Goal: Task Accomplishment & Management: Use online tool/utility

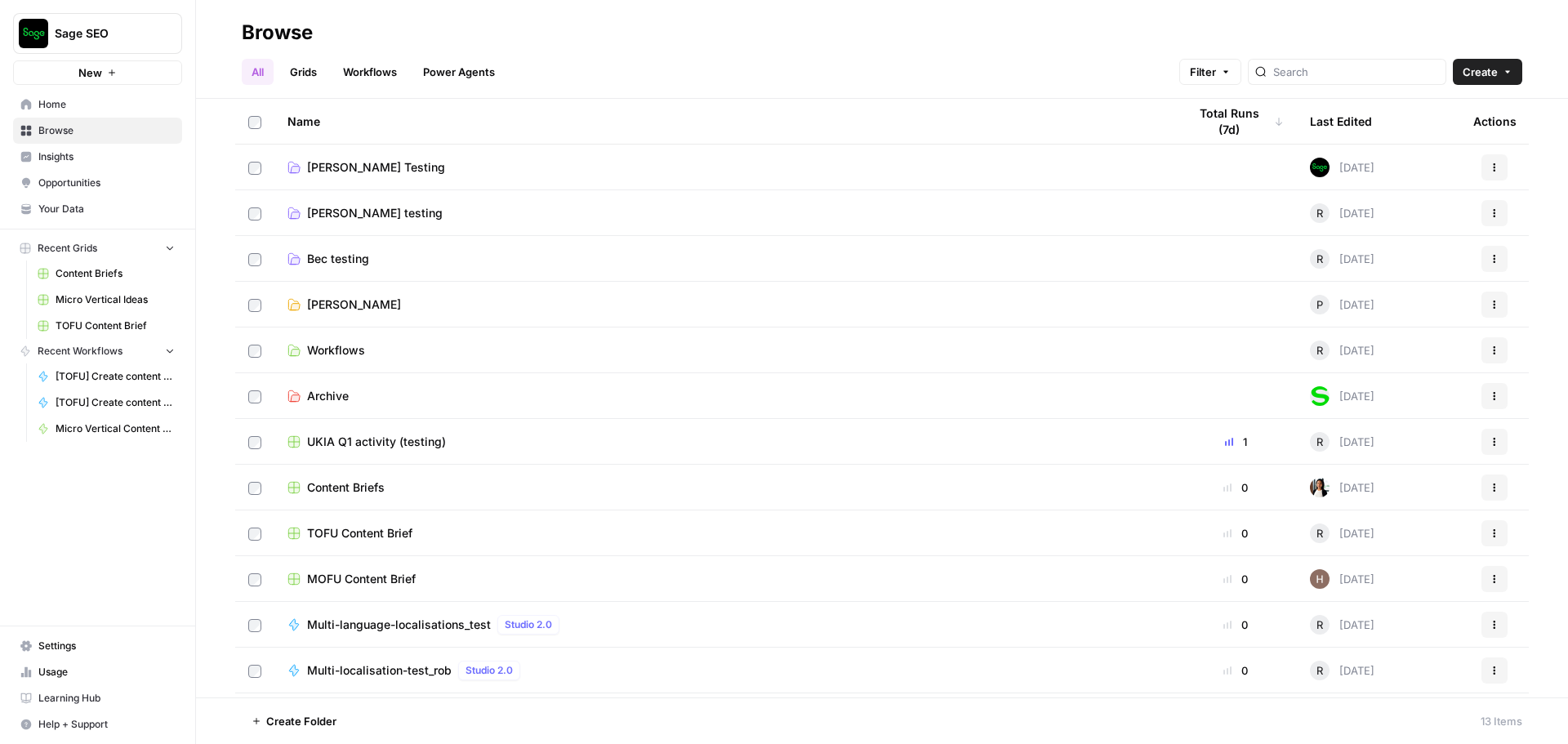
click at [346, 349] on span "Workflows" at bounding box center [336, 350] width 58 height 16
click at [398, 445] on span "UKIA Q1 activity (testing)" at bounding box center [376, 441] width 139 height 16
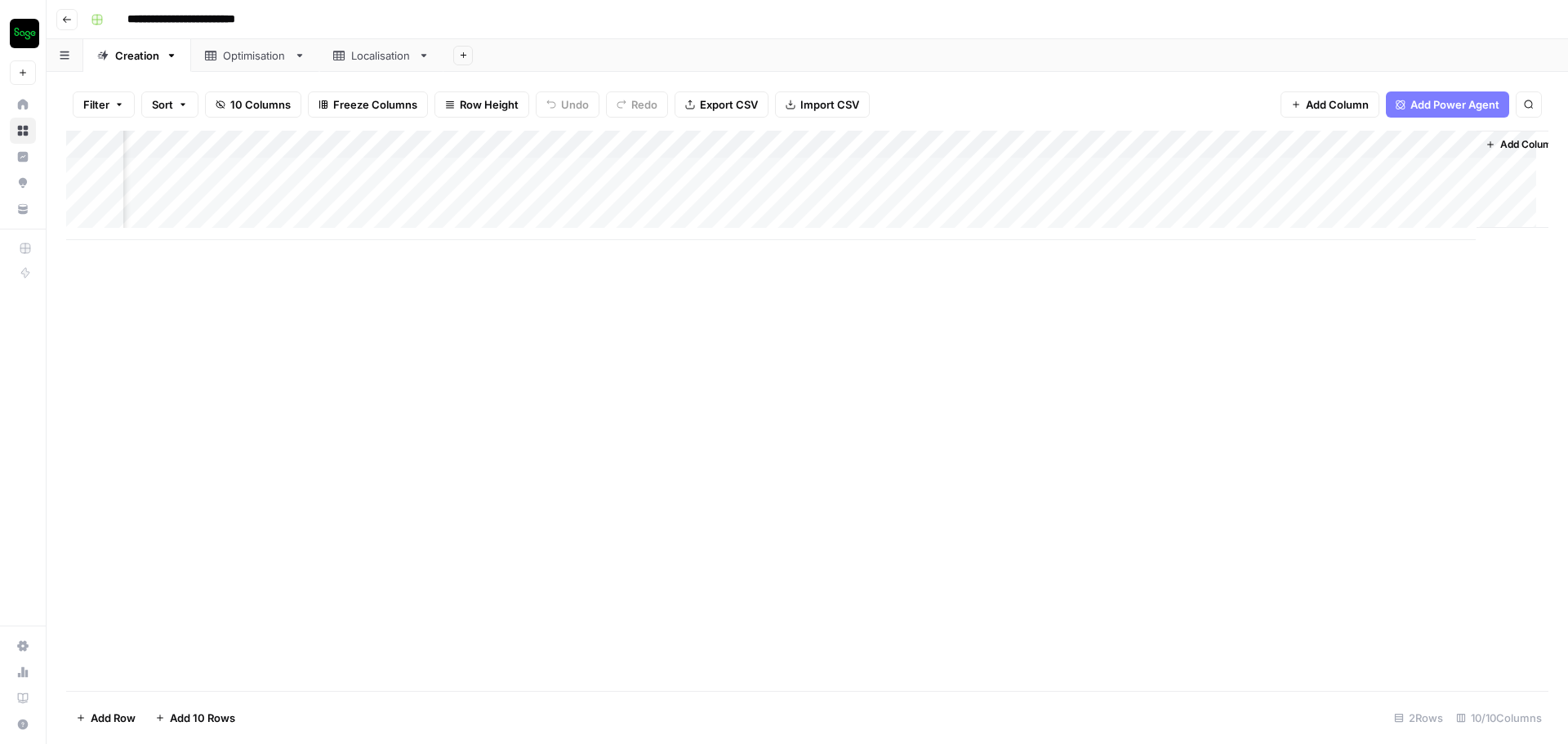
scroll to position [0, 929]
click at [1262, 173] on div "Add Column" at bounding box center [807, 185] width 1483 height 109
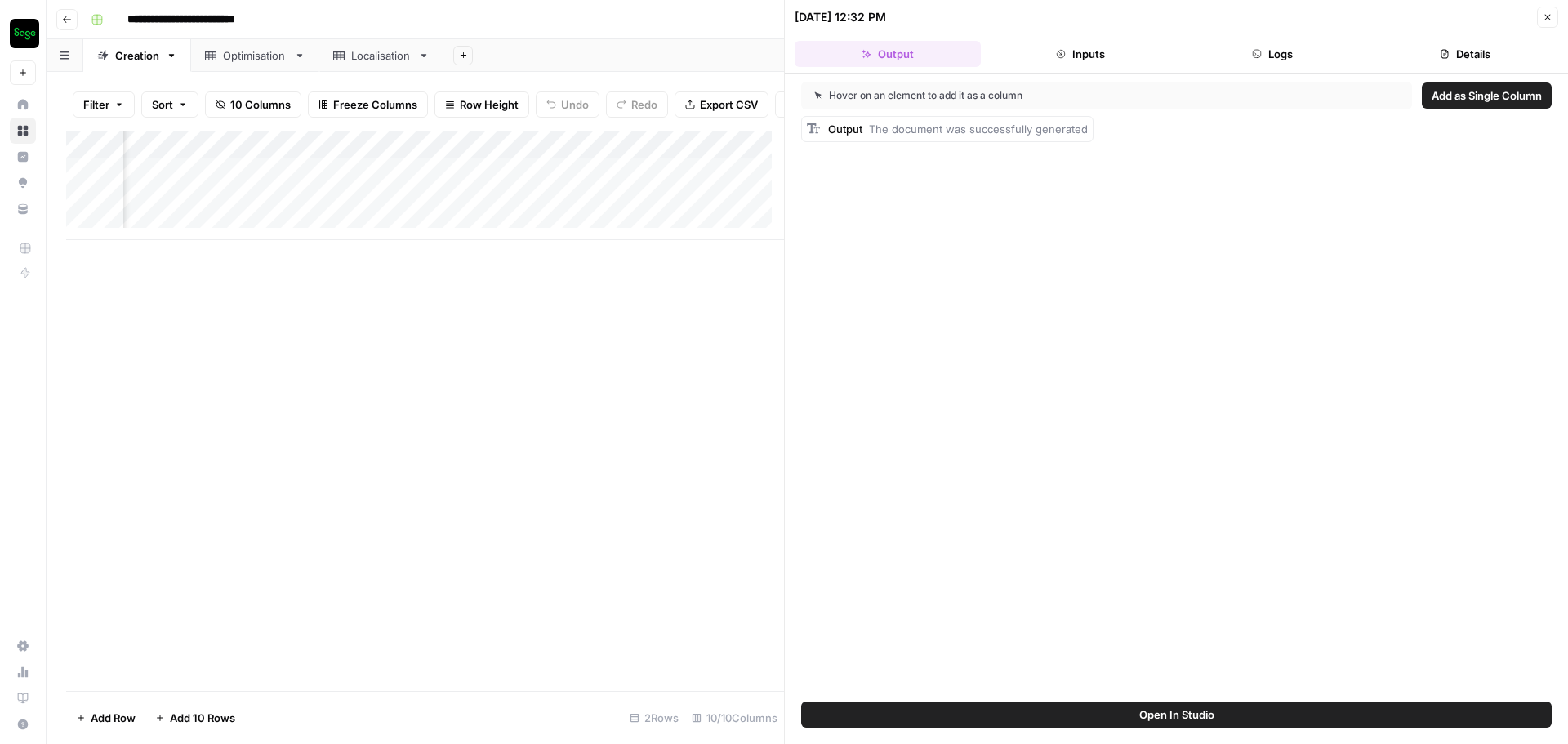
click at [1540, 24] on button "Close" at bounding box center [1547, 17] width 22 height 22
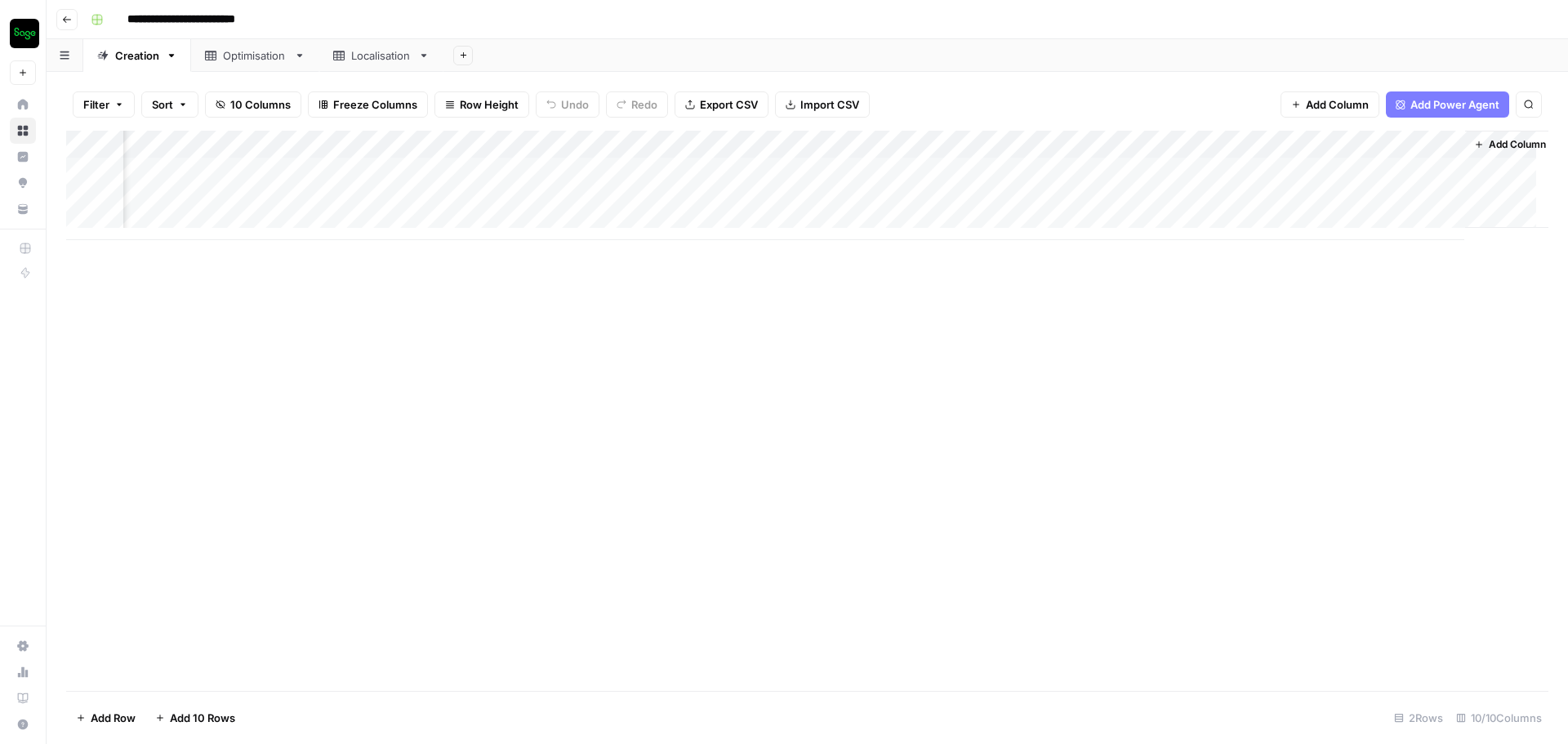
scroll to position [0, 929]
click at [1262, 143] on div "Add Column" at bounding box center [807, 185] width 1483 height 109
